Goal: Information Seeking & Learning: Learn about a topic

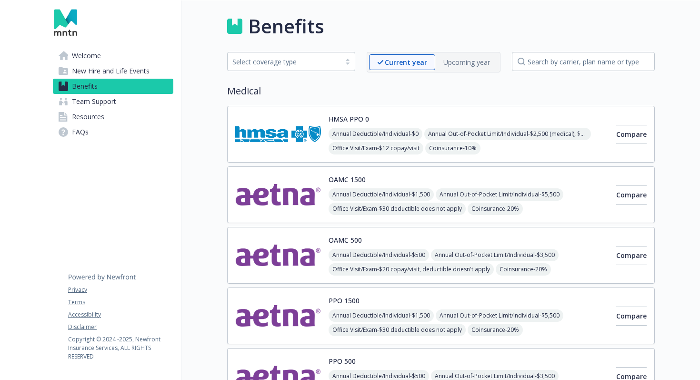
click at [466, 21] on div "Benefits" at bounding box center [441, 26] width 428 height 29
